Goal: Task Accomplishment & Management: Use online tool/utility

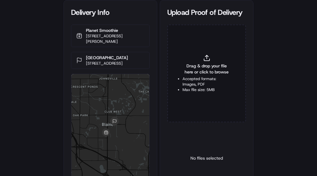
type input "C:\fakepath\2827233 POP.jpg"
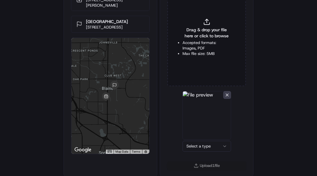
scroll to position [38, 0]
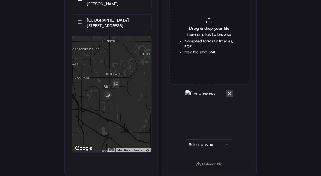
click at [201, 138] on html "Delivery Info Planet Smoothie [STREET_ADDRESS][PERSON_NAME] [GEOGRAPHIC_DATA] […" at bounding box center [160, 50] width 321 height 176
click at [205, 162] on button "Upload 1 file" at bounding box center [206, 164] width 79 height 8
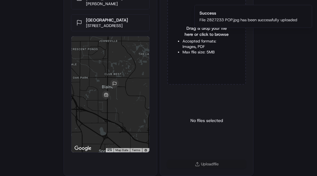
click at [209, 45] on li "Accepted formats: Images, PDF" at bounding box center [206, 44] width 48 height 11
type input "C:\fakepath\2827233 POD.jpg"
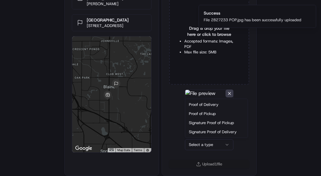
click at [215, 138] on html "Delivery Info Planet Smoothie [STREET_ADDRESS][PERSON_NAME] [GEOGRAPHIC_DATA] […" at bounding box center [160, 50] width 321 height 176
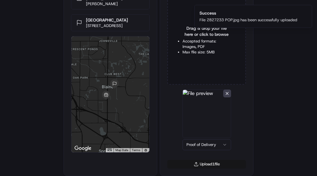
click at [210, 163] on button "Upload 1 file" at bounding box center [206, 164] width 79 height 8
